Goal: Task Accomplishment & Management: Manage account settings

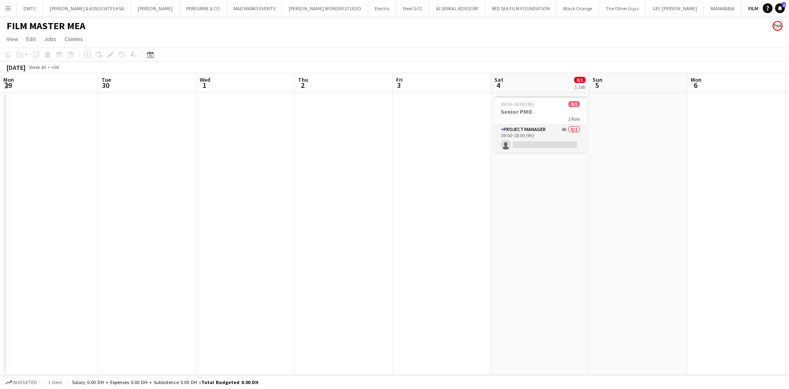
scroll to position [0, 186]
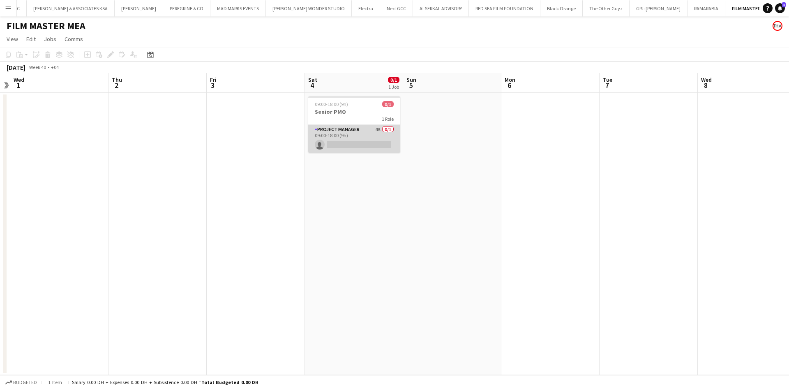
click at [374, 130] on app-card-role "Project Manager 4A 0/1 09:00-18:00 (9h) single-neutral-actions" at bounding box center [354, 139] width 92 height 28
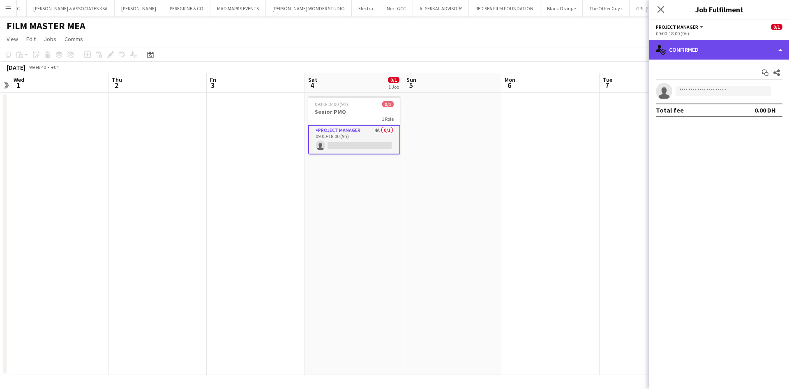
click at [719, 49] on div "single-neutral-actions-check-2 Confirmed" at bounding box center [720, 50] width 140 height 20
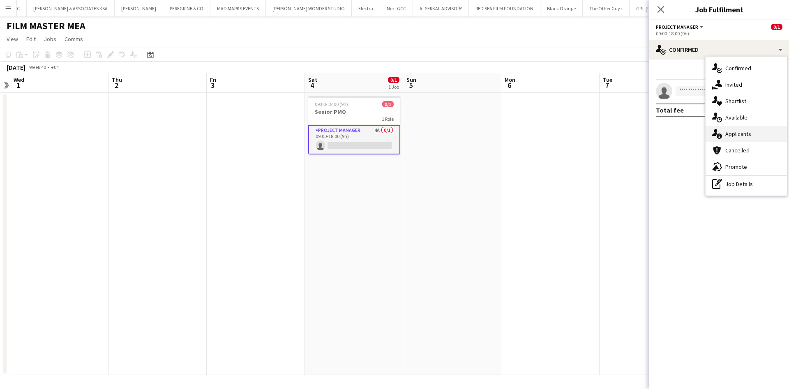
click at [748, 135] on span "Applicants" at bounding box center [739, 133] width 26 height 7
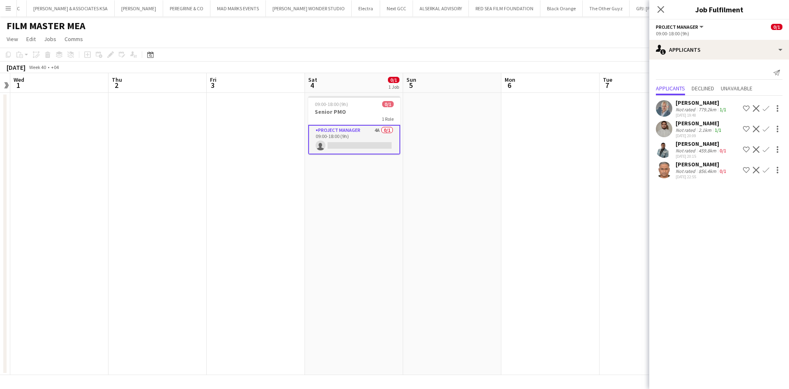
click at [670, 174] on app-user-avatar at bounding box center [664, 170] width 16 height 16
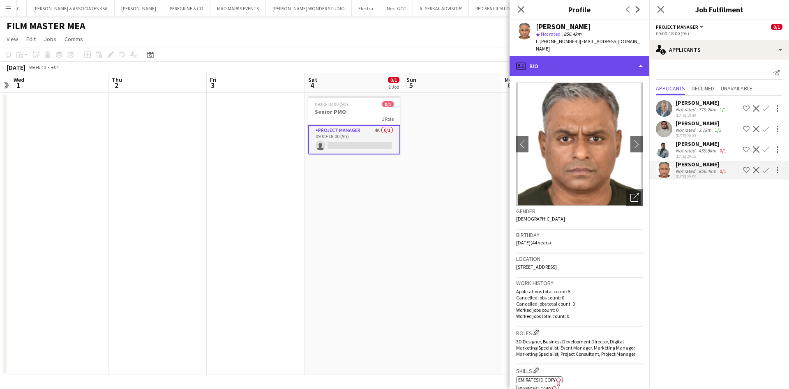
click at [627, 62] on div "profile Bio" at bounding box center [580, 66] width 140 height 20
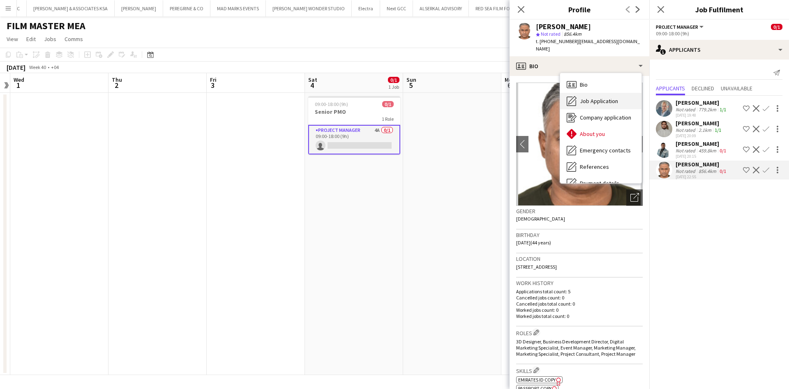
click at [618, 100] on div "Job Application Job Application" at bounding box center [600, 101] width 81 height 16
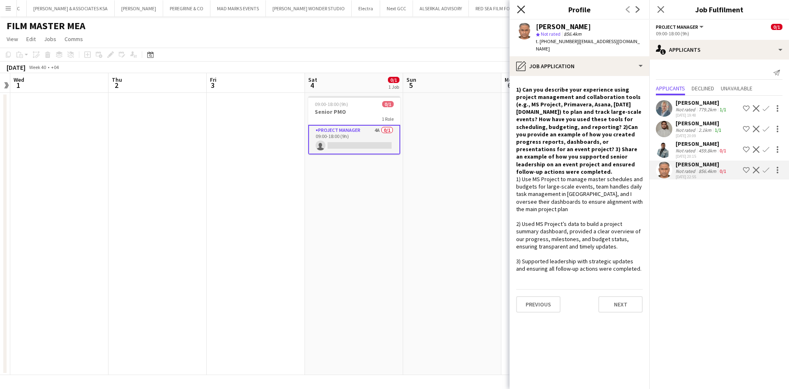
click at [522, 10] on icon at bounding box center [521, 9] width 8 height 8
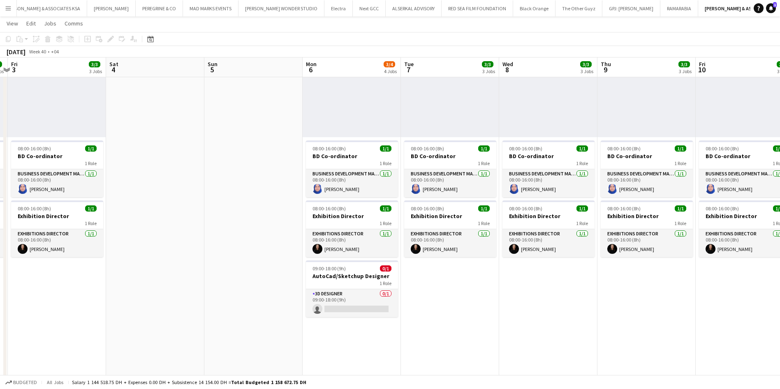
scroll to position [0, 287]
